Goal: Navigation & Orientation: Go to known website

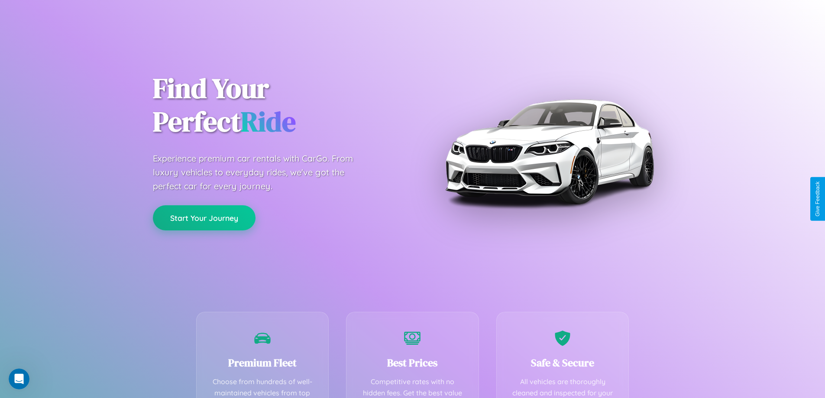
click at [204, 218] on button "Start Your Journey" at bounding box center [204, 217] width 103 height 25
click at [204, 217] on button "Start Your Journey" at bounding box center [204, 217] width 103 height 25
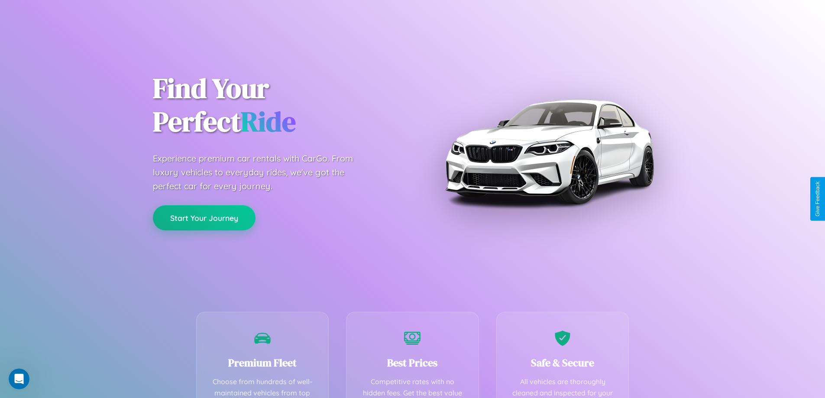
click at [204, 217] on button "Start Your Journey" at bounding box center [204, 217] width 103 height 25
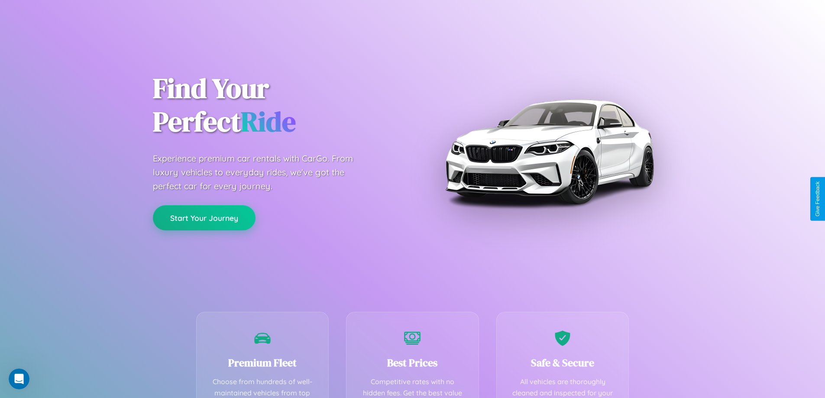
click at [204, 217] on button "Start Your Journey" at bounding box center [204, 217] width 103 height 25
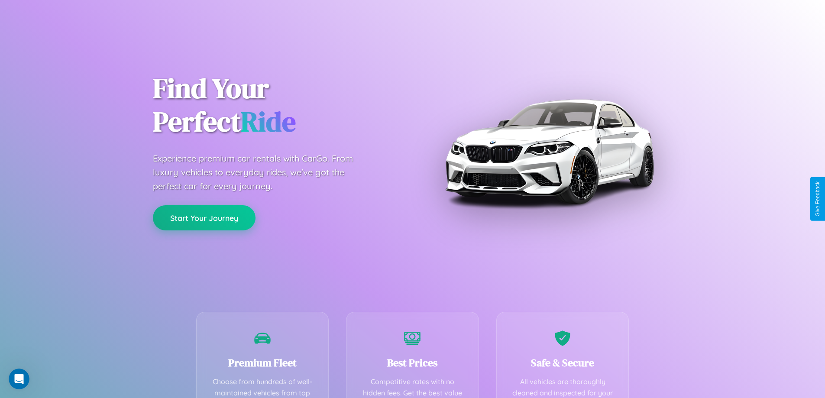
click at [204, 217] on button "Start Your Journey" at bounding box center [204, 217] width 103 height 25
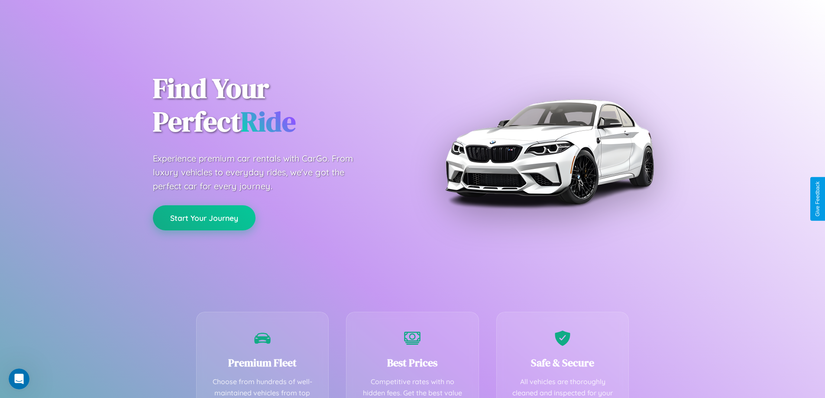
click at [204, 217] on button "Start Your Journey" at bounding box center [204, 217] width 103 height 25
